Goal: Information Seeking & Learning: Check status

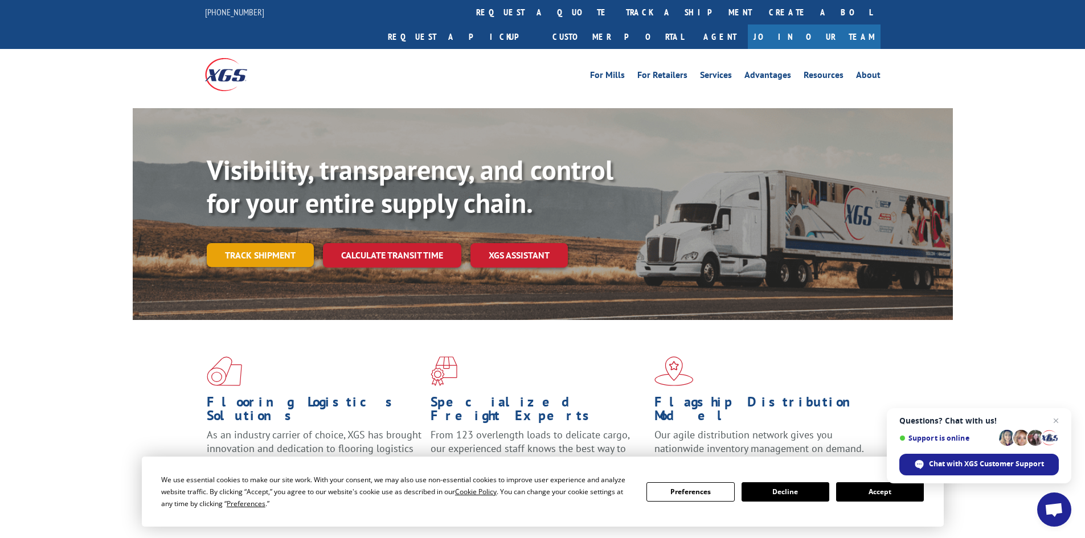
click at [257, 243] on link "Track shipment" at bounding box center [260, 255] width 107 height 24
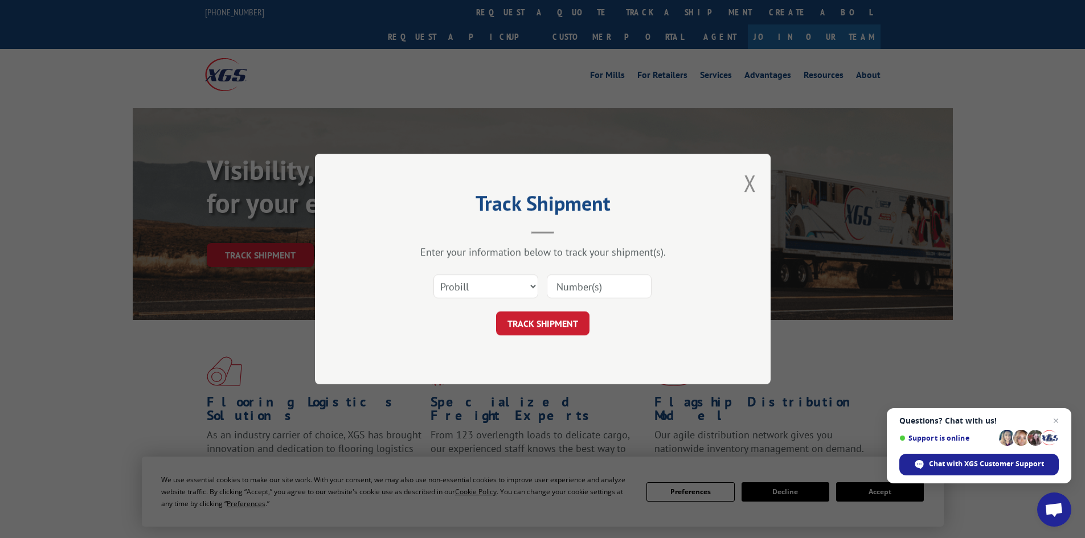
click at [596, 289] on input at bounding box center [599, 286] width 105 height 24
click at [532, 285] on select "Select category... Probill BOL PO" at bounding box center [485, 286] width 105 height 24
select select "bol"
click at [433, 274] on select "Select category... Probill BOL PO" at bounding box center [485, 286] width 105 height 24
paste input "444491"
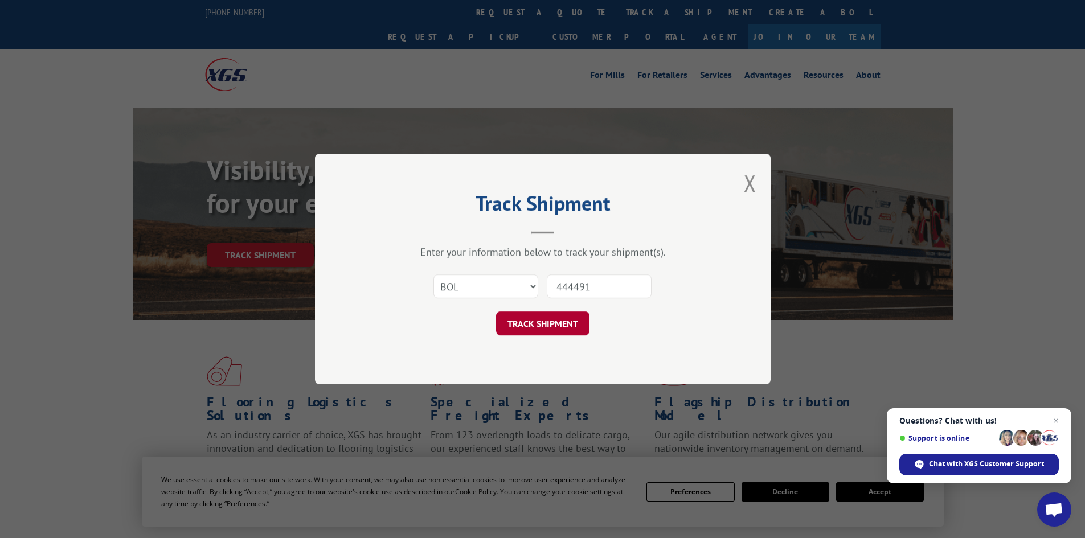
type input "444491"
click at [536, 329] on button "TRACK SHIPMENT" at bounding box center [542, 323] width 93 height 24
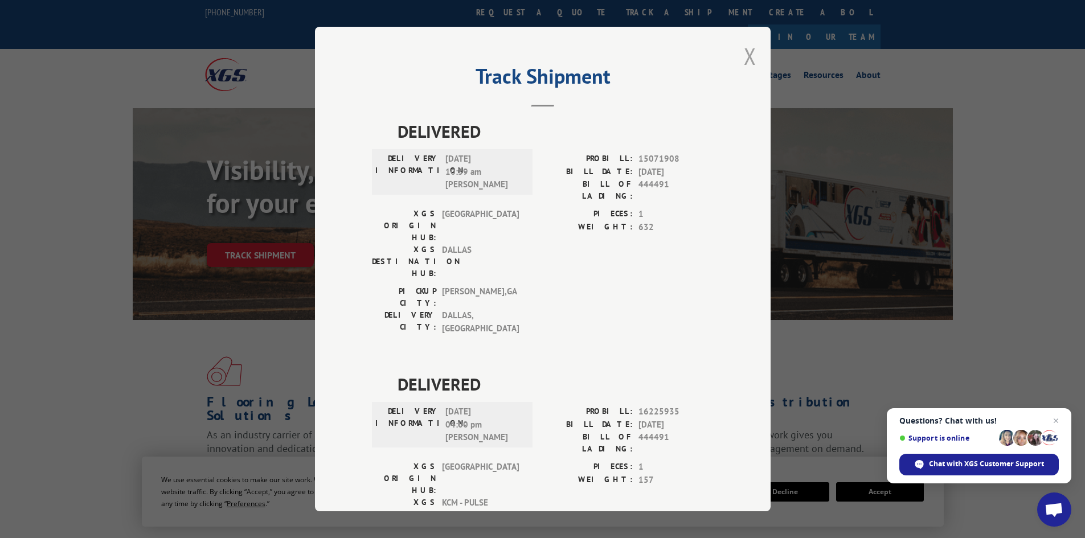
click at [745, 52] on button "Close modal" at bounding box center [750, 56] width 13 height 30
